Goal: Transaction & Acquisition: Purchase product/service

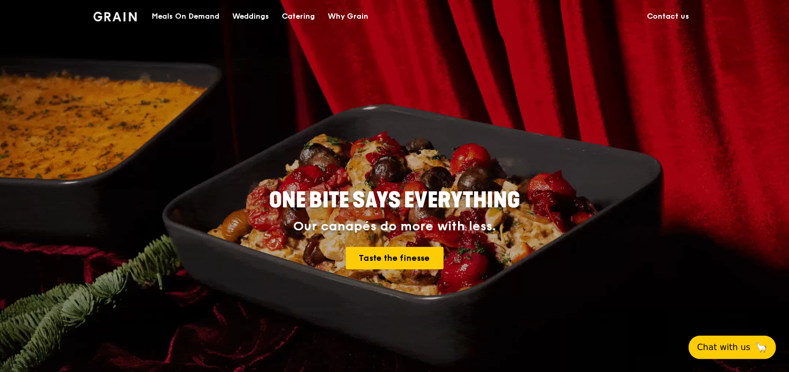
click at [198, 10] on div "Meals On Demand" at bounding box center [186, 17] width 68 height 32
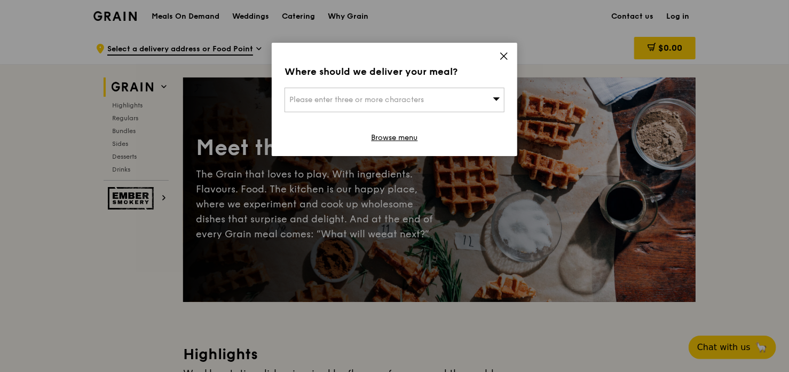
click at [424, 104] on span "Please enter three or more characters" at bounding box center [356, 99] width 135 height 9
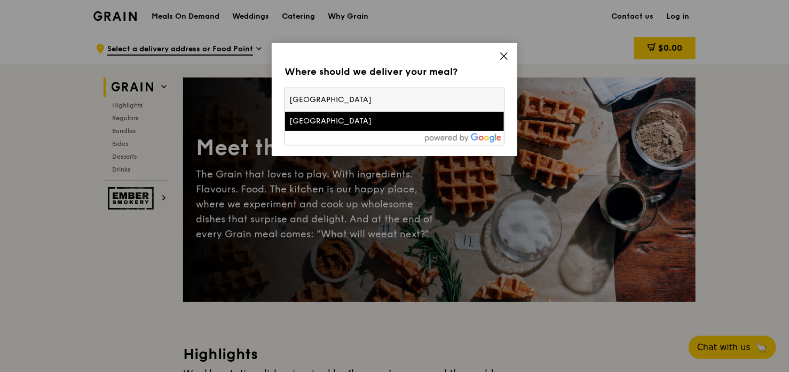
type input "changi general hospital"
click at [393, 123] on div "Changi General Hospital" at bounding box center [368, 121] width 158 height 11
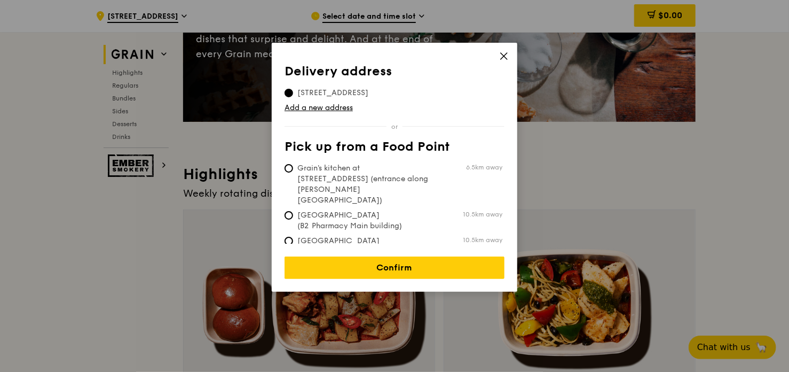
scroll to position [214, 0]
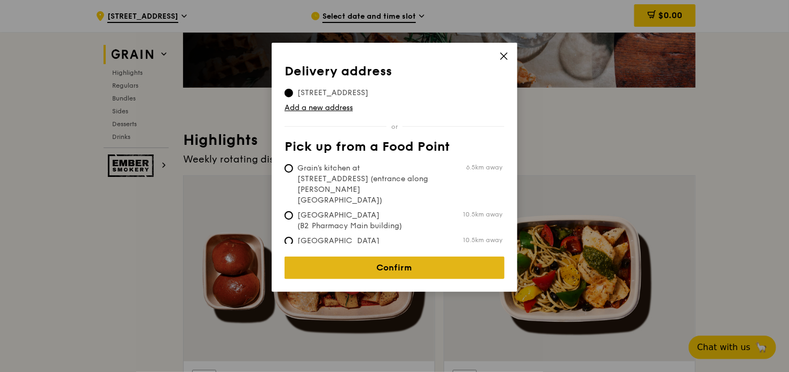
click at [390, 265] on link "Confirm" at bounding box center [395, 267] width 220 height 22
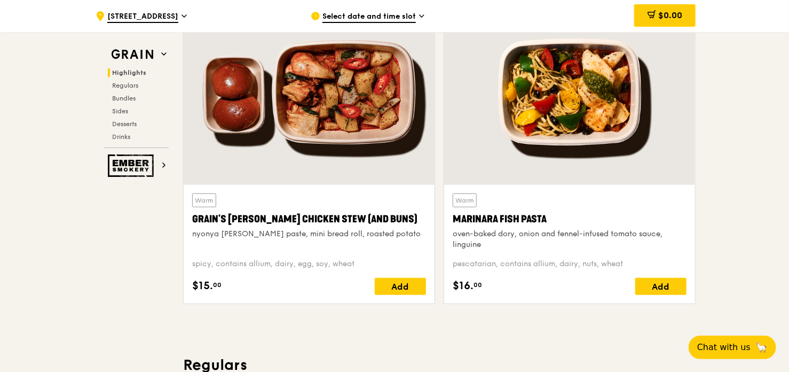
scroll to position [427, 0]
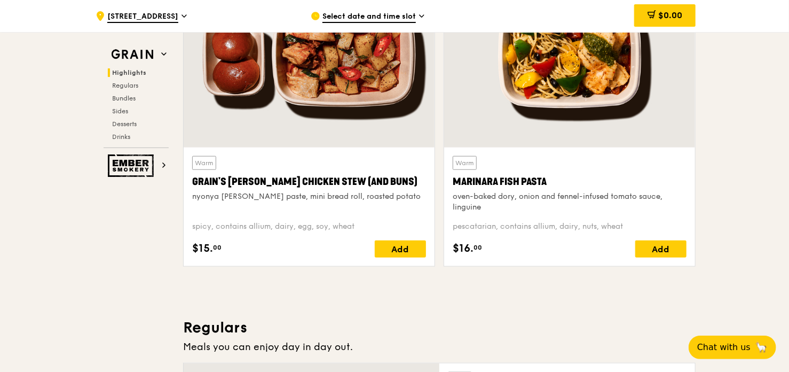
click at [388, 18] on span "Select date and time slot" at bounding box center [368, 17] width 93 height 12
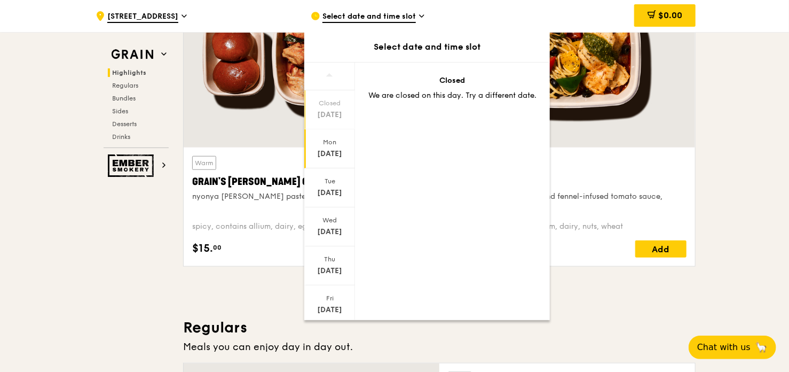
click at [327, 155] on div "Sep 15" at bounding box center [330, 153] width 48 height 11
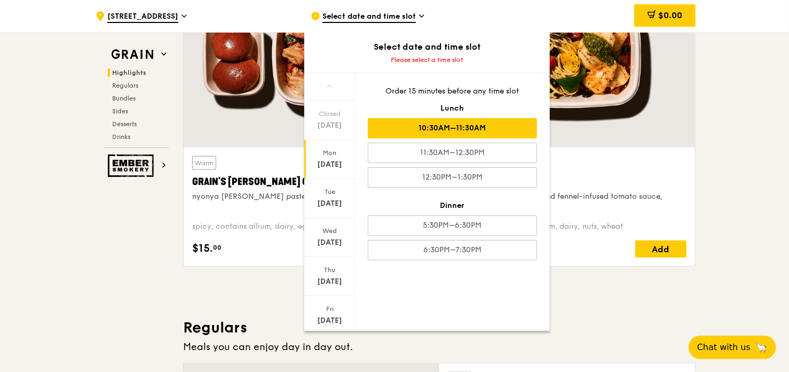
click at [452, 129] on div "10:30AM–11:30AM" at bounding box center [452, 128] width 169 height 20
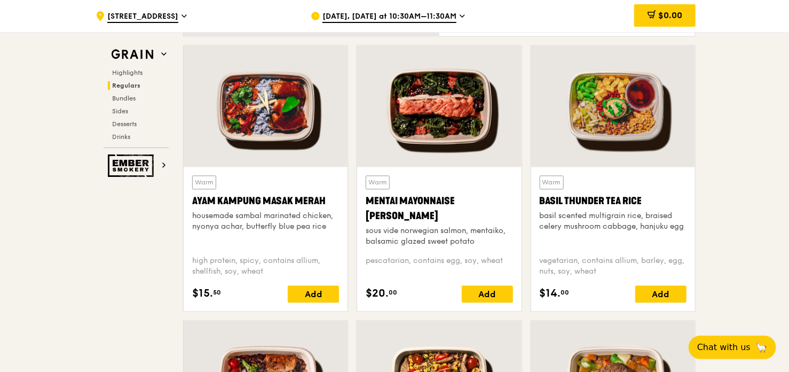
scroll to position [961, 0]
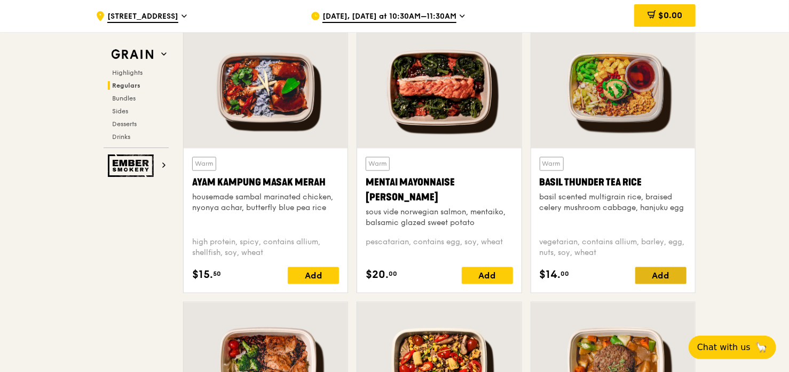
click at [649, 276] on div "Add" at bounding box center [660, 275] width 51 height 17
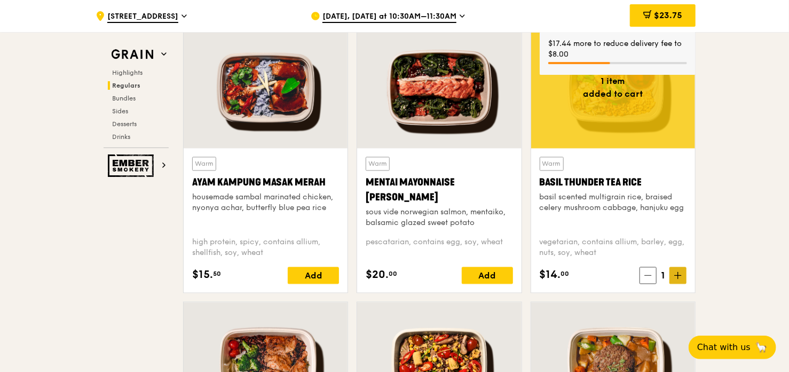
click at [678, 276] on icon at bounding box center [677, 275] width 7 height 7
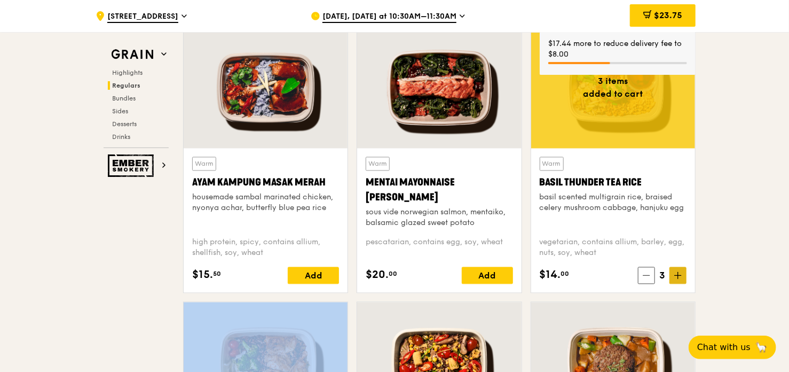
click at [678, 276] on icon at bounding box center [677, 275] width 7 height 7
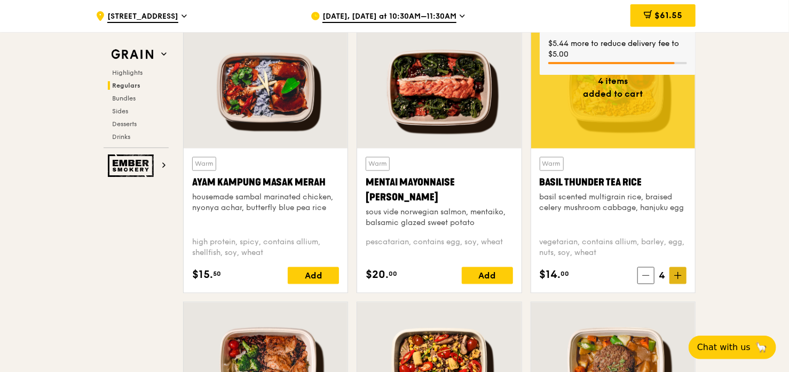
click at [678, 274] on icon at bounding box center [678, 275] width 0 height 6
click at [329, 275] on div "Add" at bounding box center [313, 275] width 51 height 17
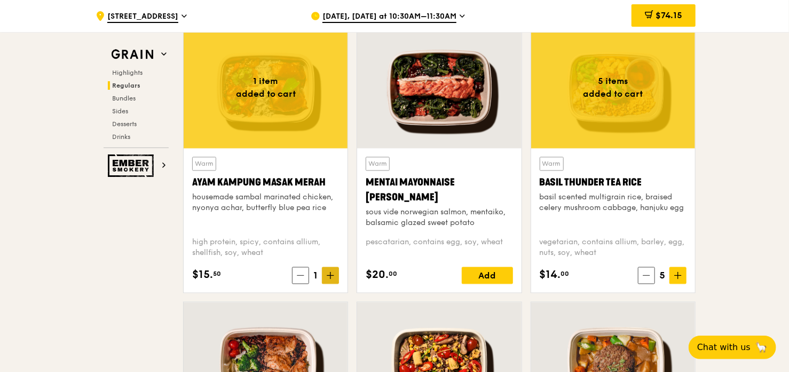
click at [333, 277] on icon at bounding box center [330, 275] width 7 height 7
click at [332, 277] on icon at bounding box center [330, 275] width 7 height 7
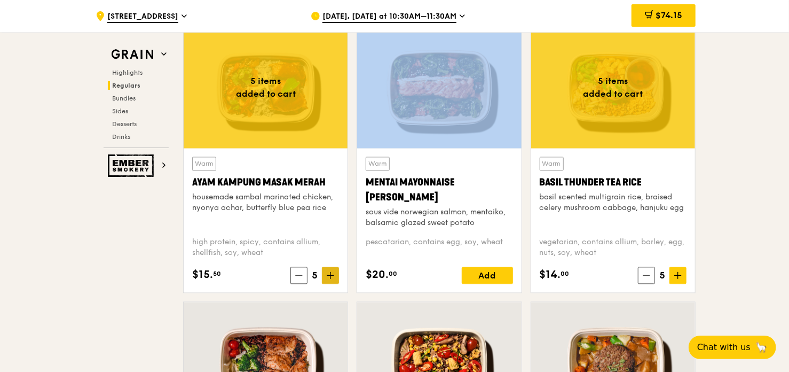
drag, startPoint x: 332, startPoint y: 277, endPoint x: 333, endPoint y: 271, distance: 5.6
click at [332, 274] on icon at bounding box center [330, 275] width 7 height 7
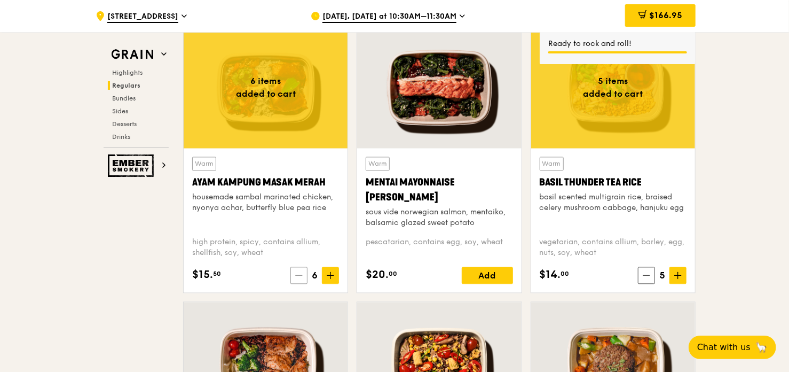
click at [305, 278] on span at bounding box center [298, 275] width 17 height 17
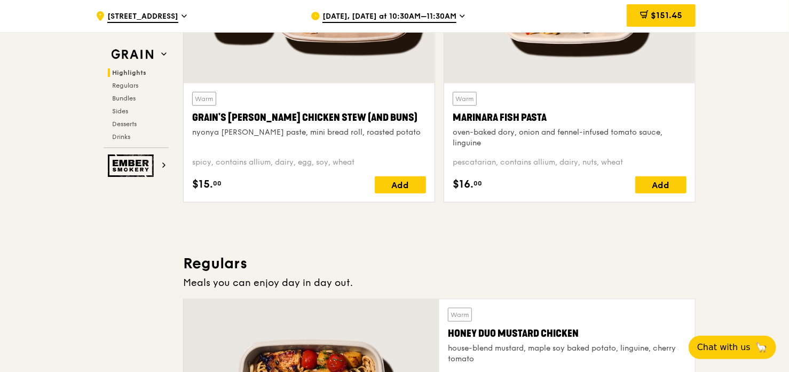
scroll to position [374, 0]
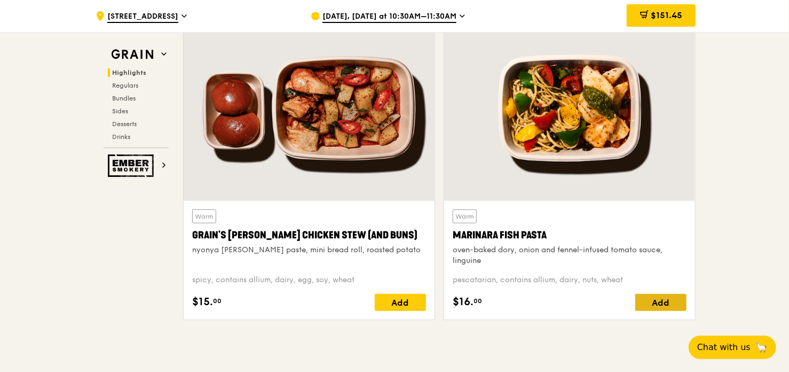
click at [658, 299] on div "Add" at bounding box center [660, 302] width 51 height 17
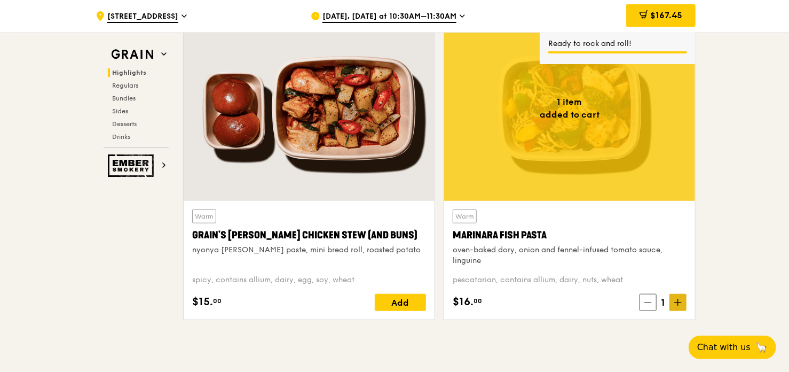
click at [681, 303] on icon at bounding box center [677, 301] width 7 height 7
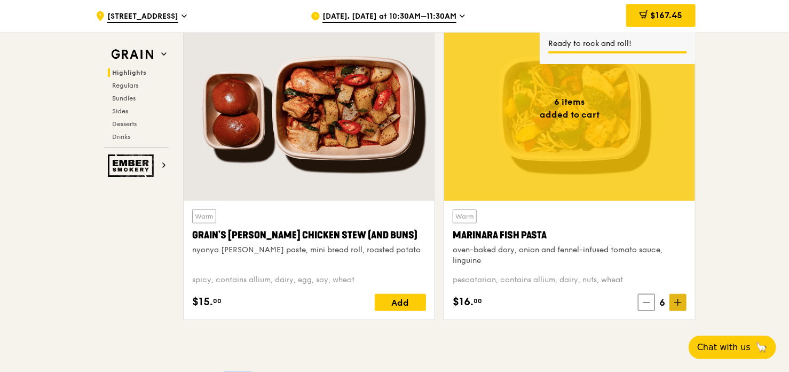
click at [681, 303] on icon at bounding box center [677, 301] width 7 height 7
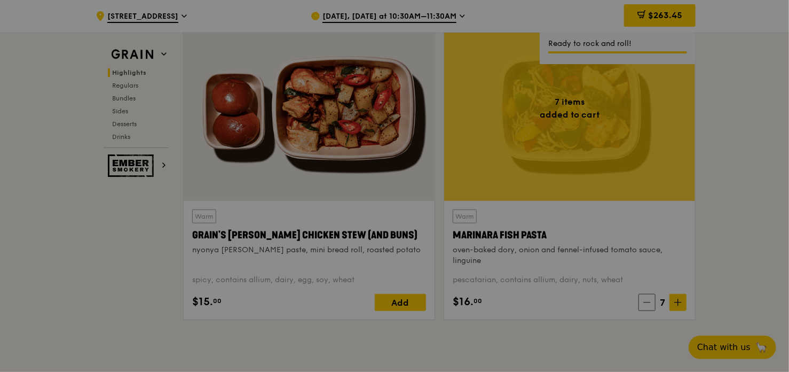
click at [646, 304] on div at bounding box center [394, 186] width 789 height 372
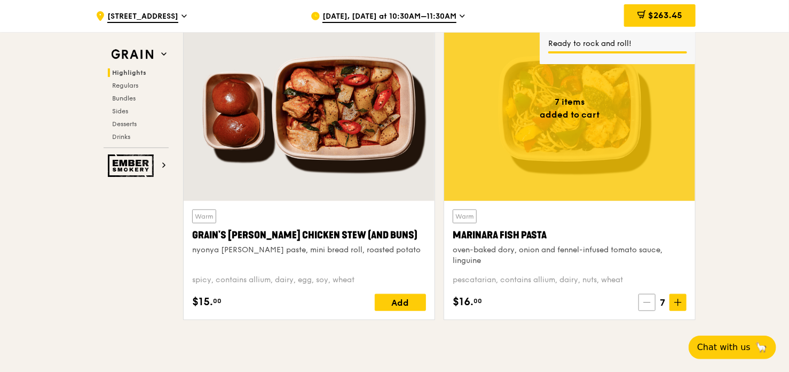
click at [645, 304] on icon at bounding box center [646, 301] width 7 height 7
click at [647, 304] on icon at bounding box center [646, 301] width 7 height 7
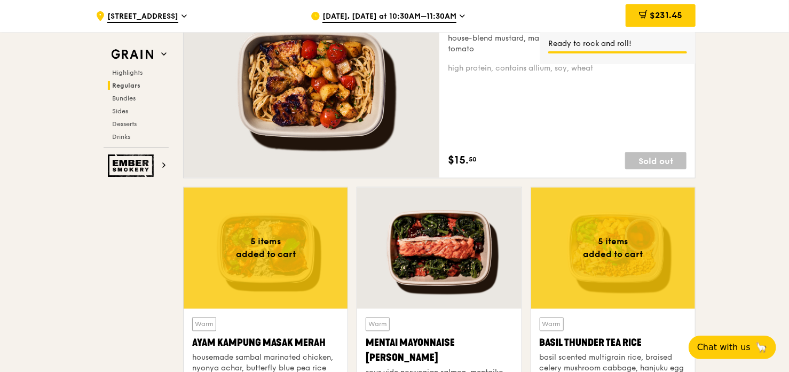
scroll to position [961, 0]
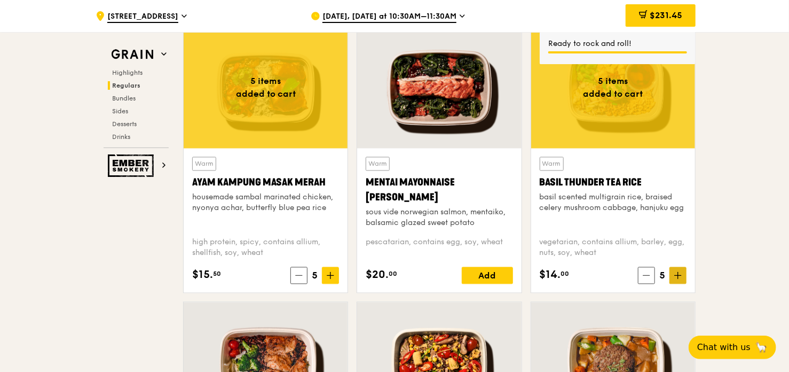
click at [674, 274] on icon at bounding box center [677, 275] width 7 height 7
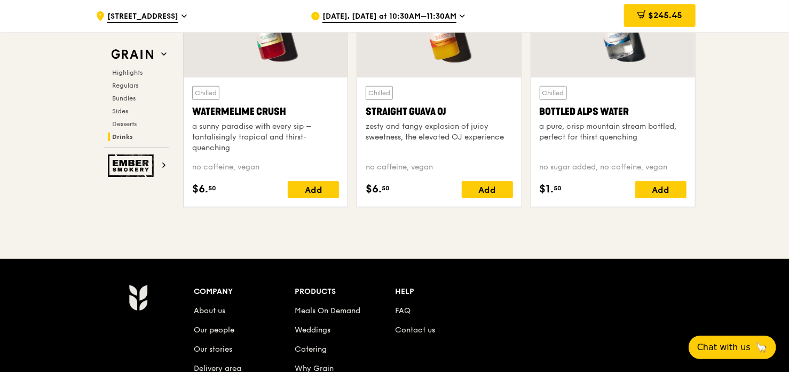
scroll to position [4324, 0]
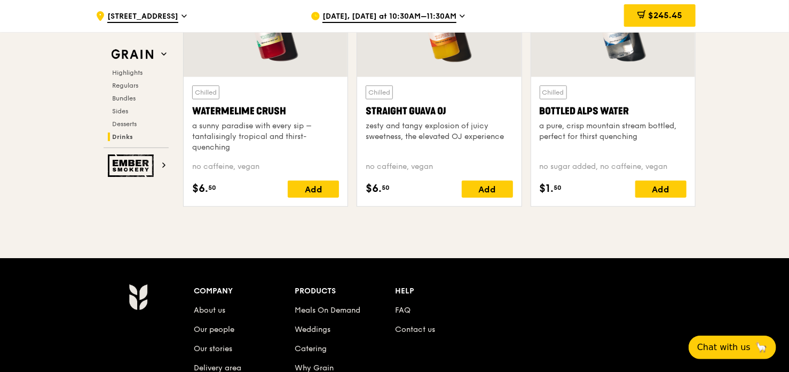
click at [644, 22] on div "$245.45" at bounding box center [660, 15] width 72 height 22
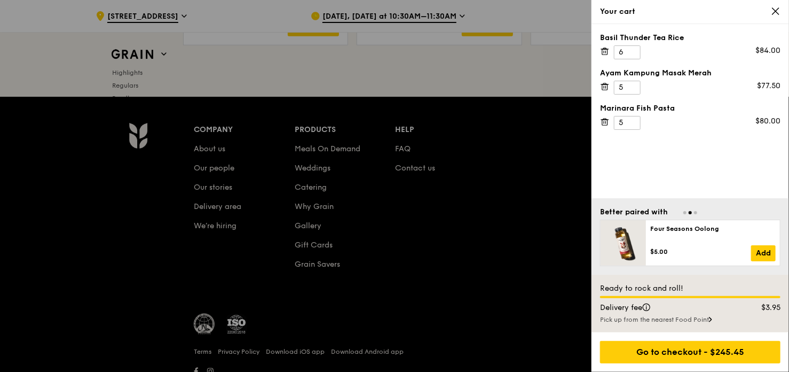
scroll to position [4524, 0]
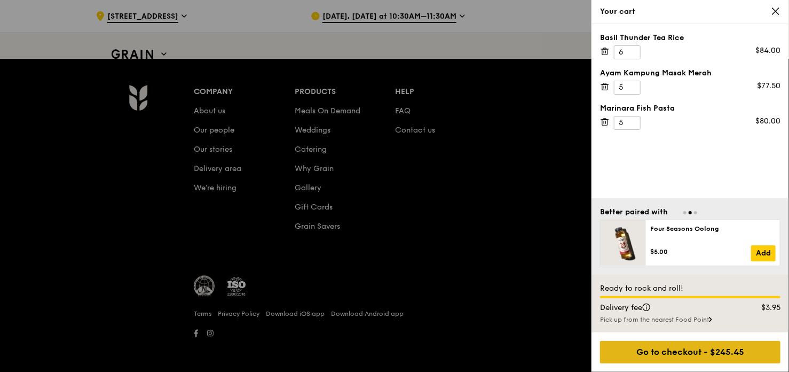
click at [659, 345] on div "Go to checkout - $245.45" at bounding box center [690, 352] width 180 height 22
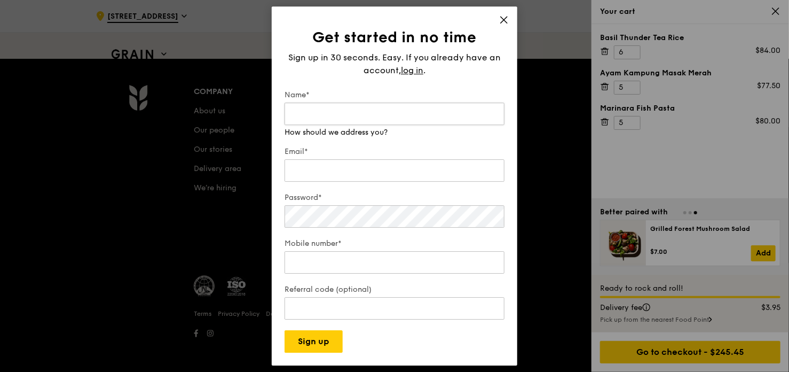
click at [428, 111] on input "Name*" at bounding box center [395, 113] width 220 height 22
type input "Saradha"
click at [311, 162] on input "Email*" at bounding box center [395, 170] width 220 height 22
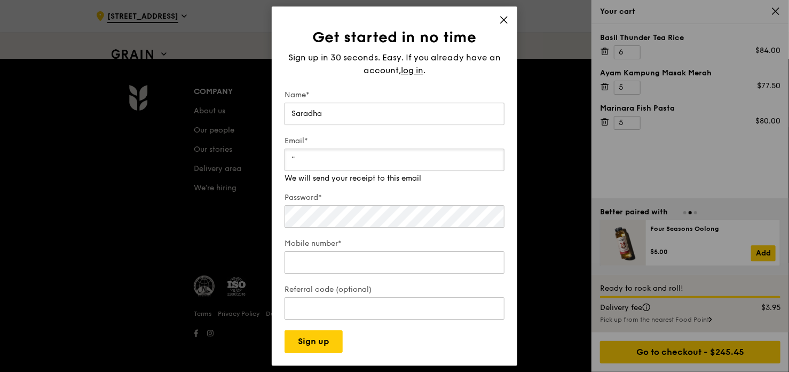
click at [382, 155] on input "''" at bounding box center [395, 159] width 220 height 22
type input "'"
type input "saradha256@gmail.com"
type input "97814725"
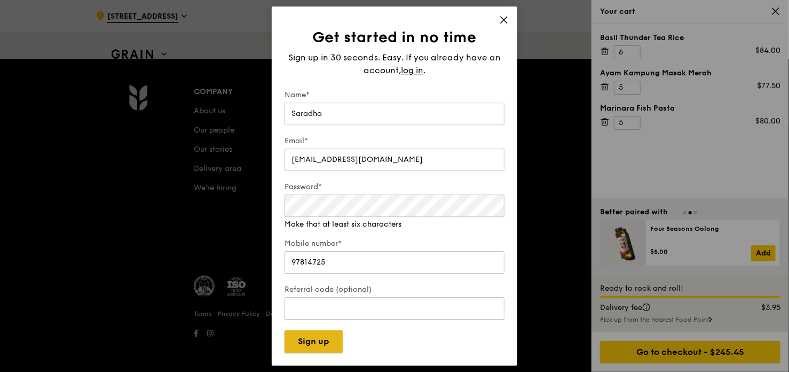
click at [325, 338] on button "Sign up" at bounding box center [314, 341] width 58 height 22
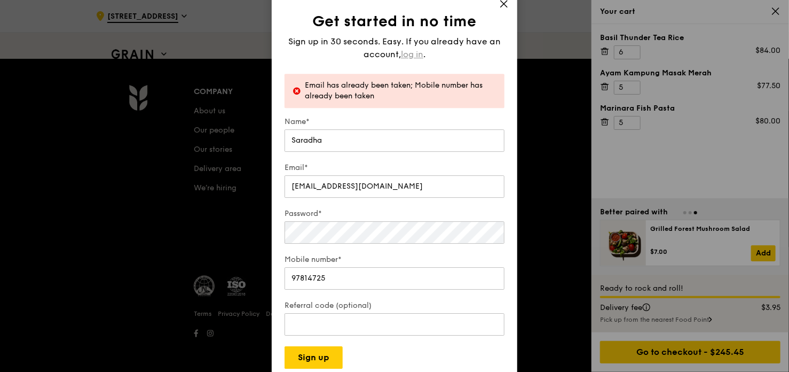
drag, startPoint x: 400, startPoint y: 56, endPoint x: 413, endPoint y: 57, distance: 12.9
click at [403, 56] on div "Sign up in 30 seconds. Easy. If you already have an account, log in ." at bounding box center [395, 48] width 220 height 26
click at [415, 57] on span "log in" at bounding box center [412, 54] width 22 height 13
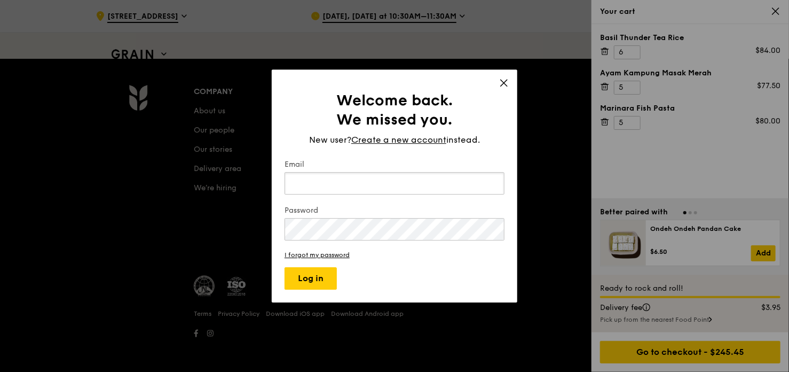
click at [337, 183] on input "Email" at bounding box center [395, 183] width 220 height 22
type input "saradha256@gmail.com"
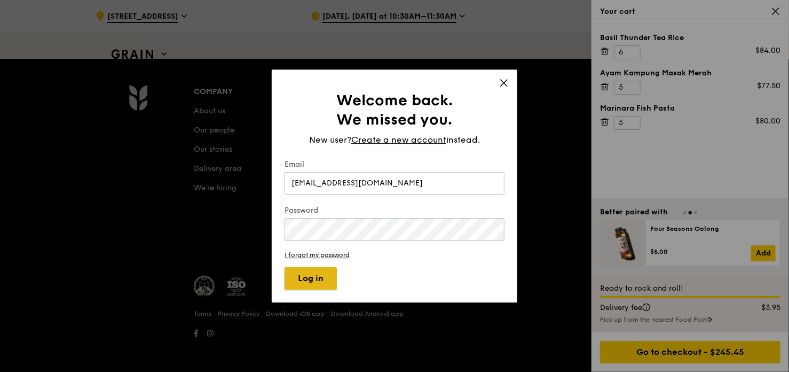
click at [309, 270] on button "Log in" at bounding box center [311, 278] width 52 height 22
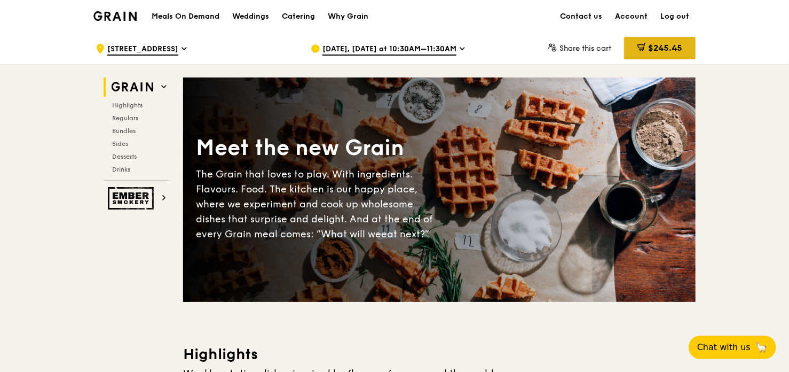
click at [678, 54] on div "$245.45" at bounding box center [660, 48] width 72 height 22
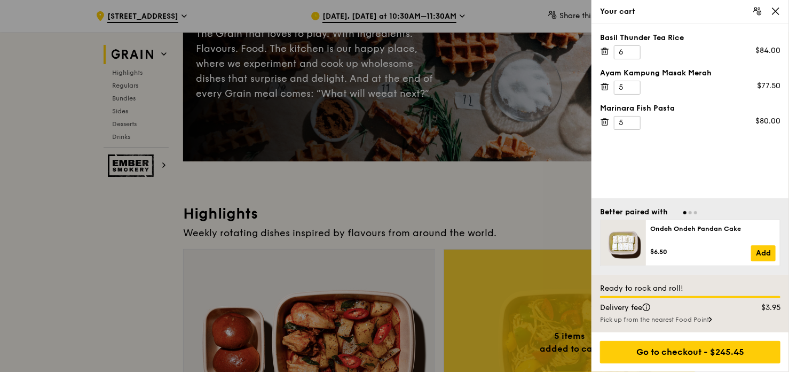
scroll to position [160, 0]
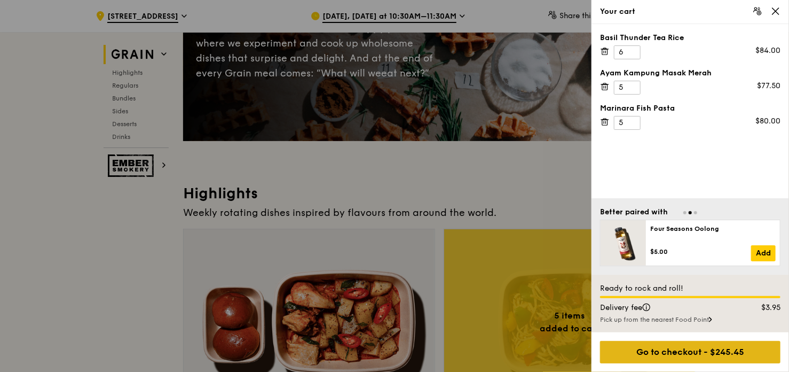
click at [698, 345] on div "Go to checkout - $245.45" at bounding box center [690, 352] width 180 height 22
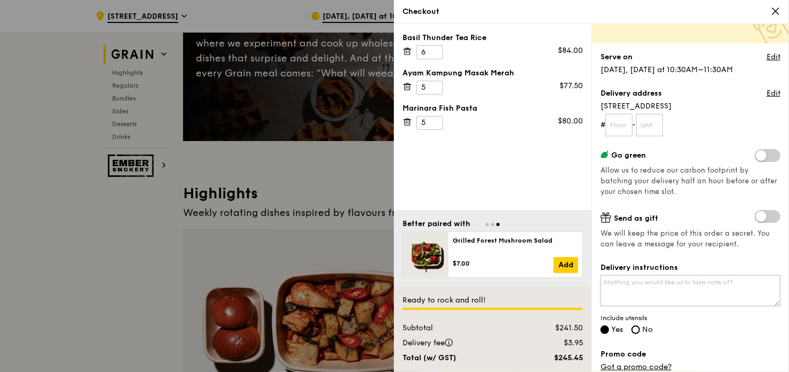
scroll to position [107, 0]
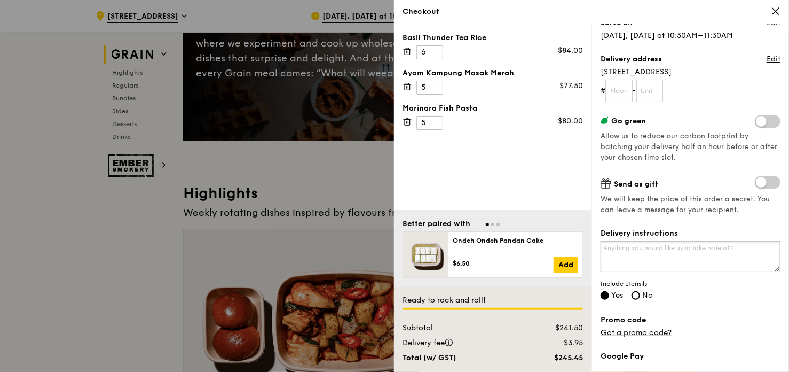
click at [698, 262] on textarea "Delivery instructions" at bounding box center [691, 256] width 180 height 31
click at [668, 264] on textarea "Delivery instructions" at bounding box center [691, 256] width 180 height 31
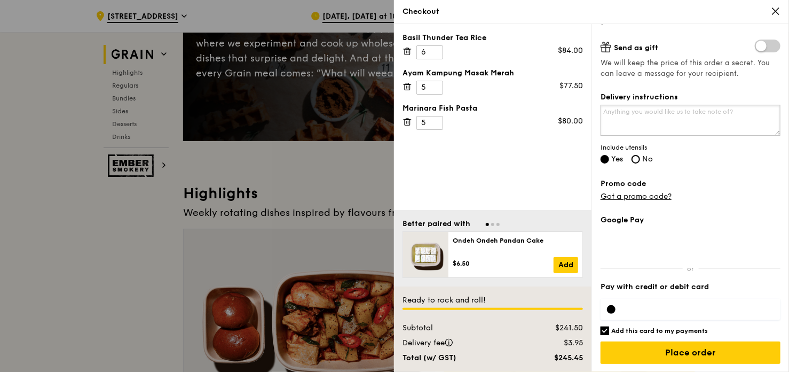
scroll to position [136, 0]
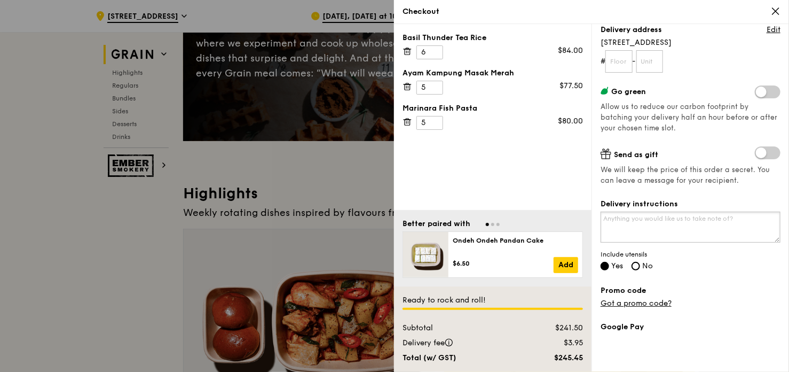
click at [659, 223] on textarea "Delivery instructions" at bounding box center [691, 226] width 180 height 31
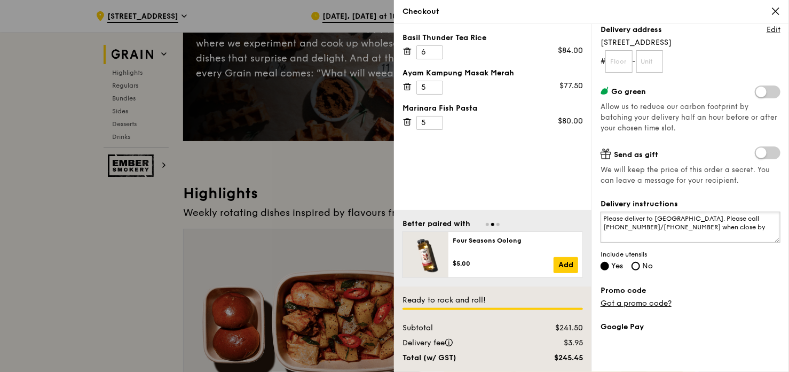
type textarea "Please deliver to [GEOGRAPHIC_DATA]. Please call [PHONE_NUMBER]/[PHONE_NUMBER] …"
click at [731, 271] on div "Delivery instructions Please deliver to [GEOGRAPHIC_DATA]. Please call [PHONE_N…" at bounding box center [691, 236] width 180 height 74
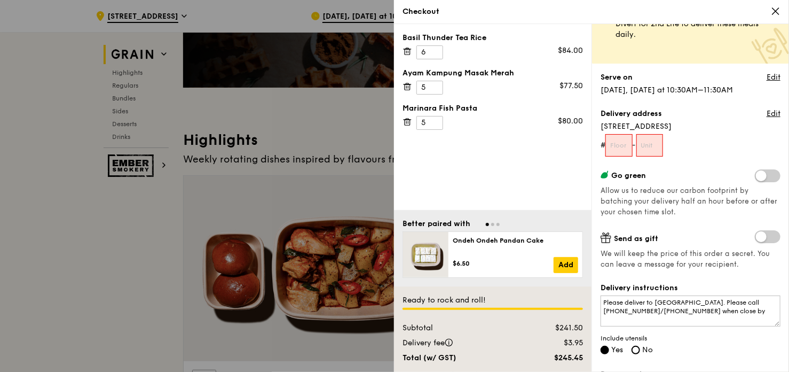
scroll to position [0, 0]
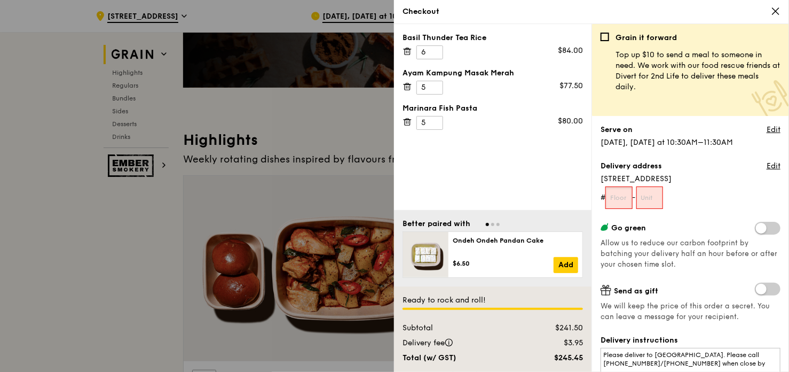
click at [626, 197] on input "text" at bounding box center [618, 197] width 27 height 22
type input "0"
type input "-"
click at [647, 200] on input "text" at bounding box center [649, 197] width 27 height 22
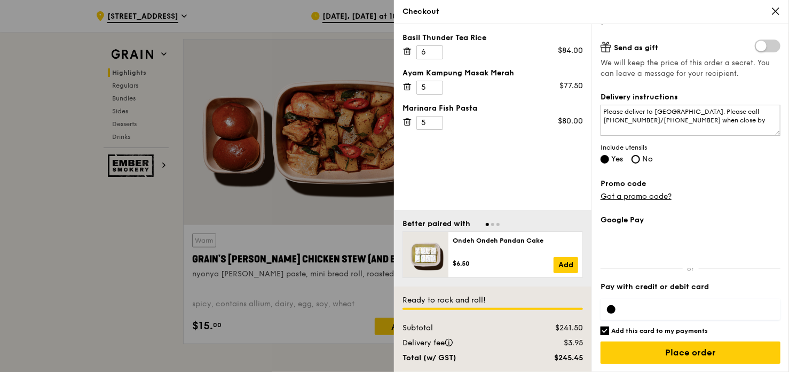
scroll to position [374, 0]
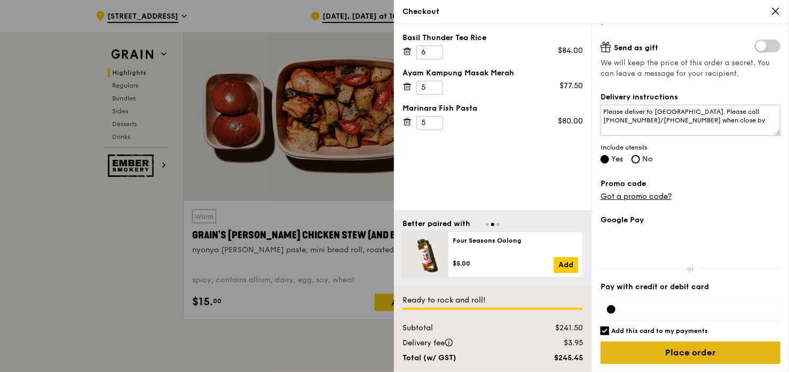
type input "-"
click at [707, 351] on input "Place order" at bounding box center [691, 352] width 180 height 22
click at [704, 355] on input "Place order" at bounding box center [691, 352] width 180 height 22
